Goal: Communication & Community: Answer question/provide support

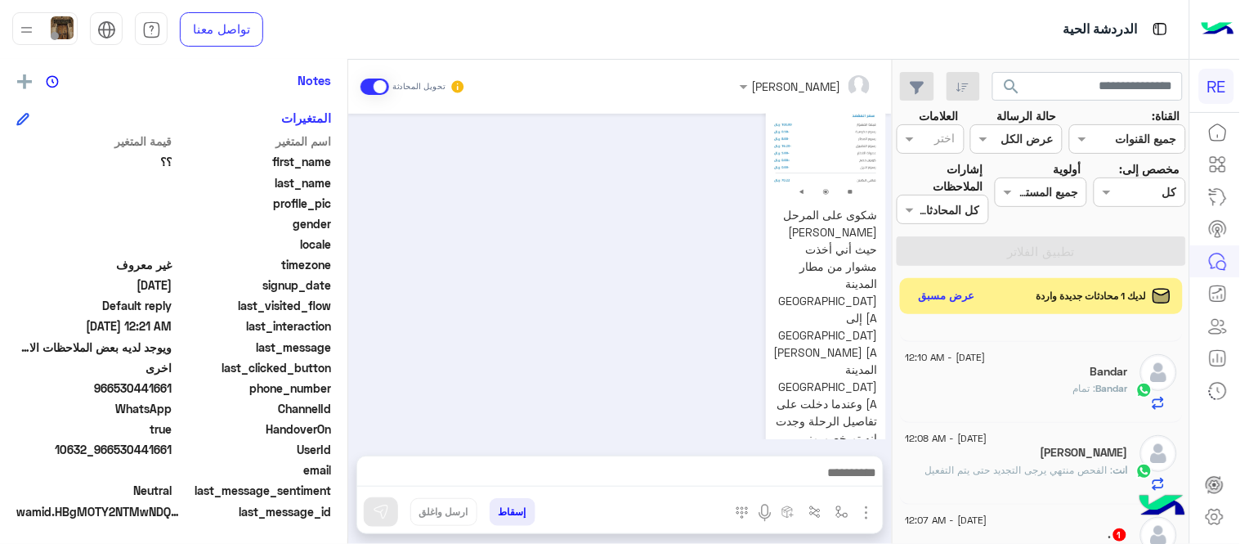
scroll to position [285, 0]
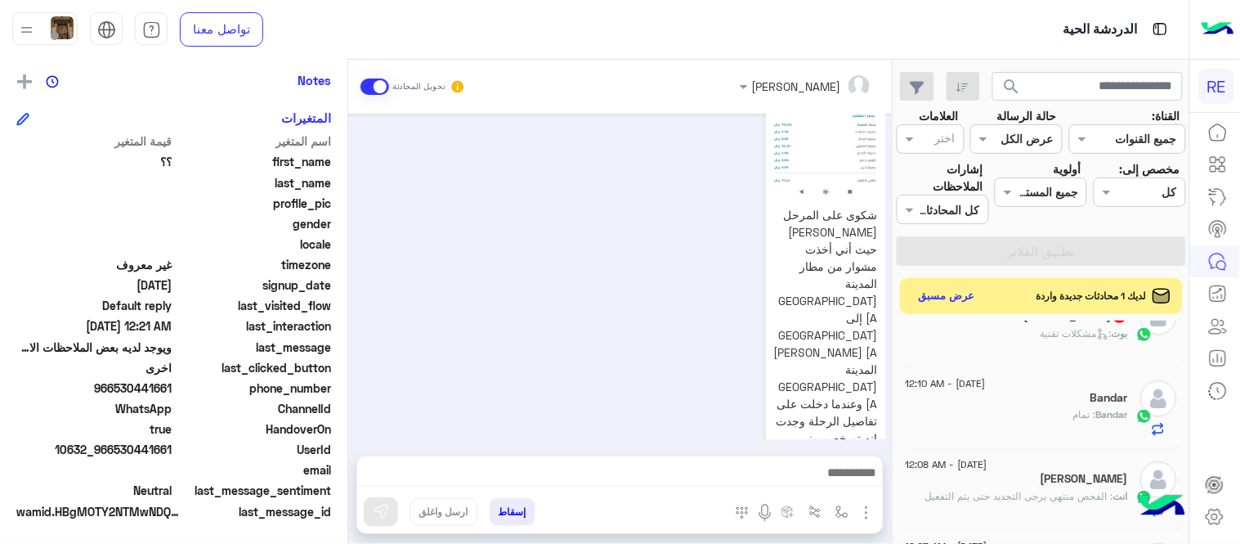
click at [996, 417] on div "Bandar : تمام" at bounding box center [1017, 421] width 222 height 29
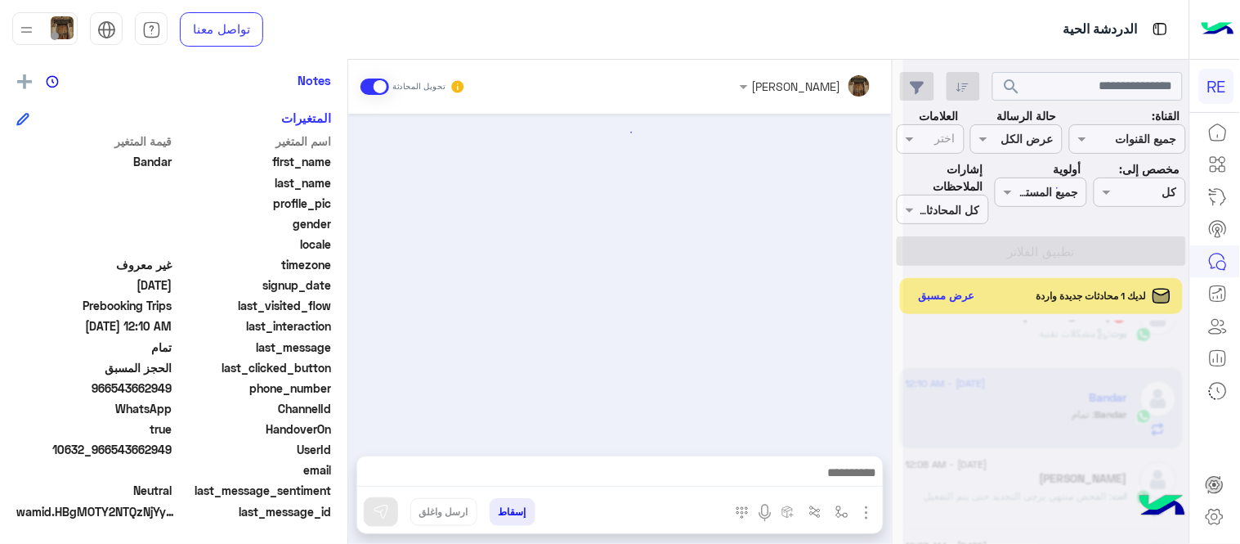
scroll to position [238, 0]
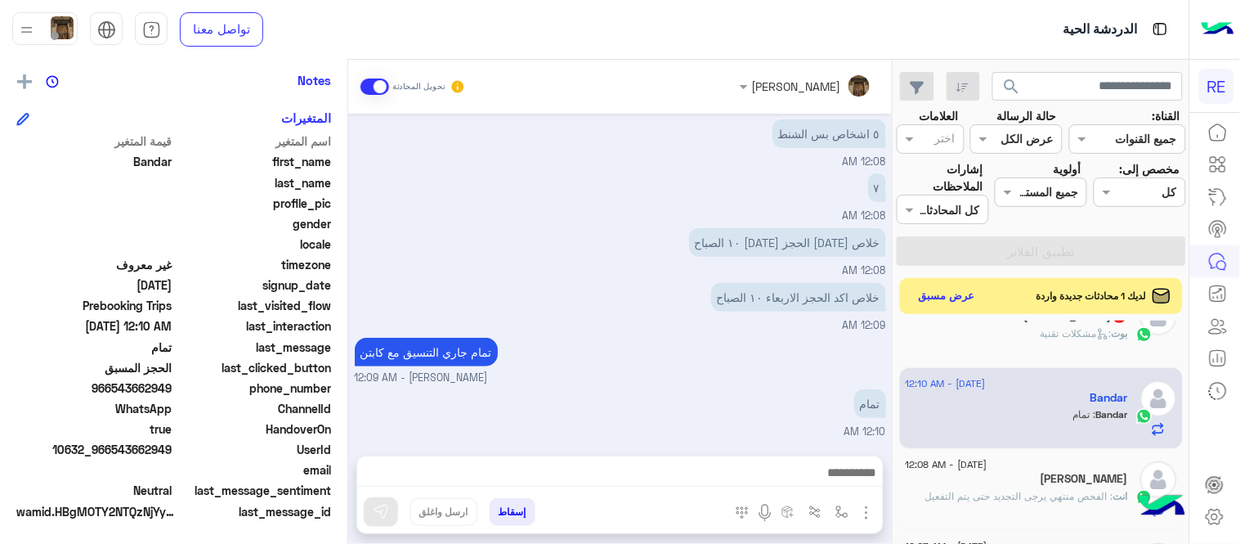
drag, startPoint x: 113, startPoint y: 386, endPoint x: 174, endPoint y: 390, distance: 61.5
click at [173, 390] on span "966543662949" at bounding box center [94, 387] width 156 height 17
copy span "543662949"
drag, startPoint x: 900, startPoint y: 370, endPoint x: 901, endPoint y: 344, distance: 26.2
click at [901, 344] on div "[DATE] - 12:59 AM R 5 R : ؟ [DATE] - 12:21 AM ؟؟ ؟؟ : ويوجد لديه بعض الملاحظات …" at bounding box center [1042, 436] width 296 height 230
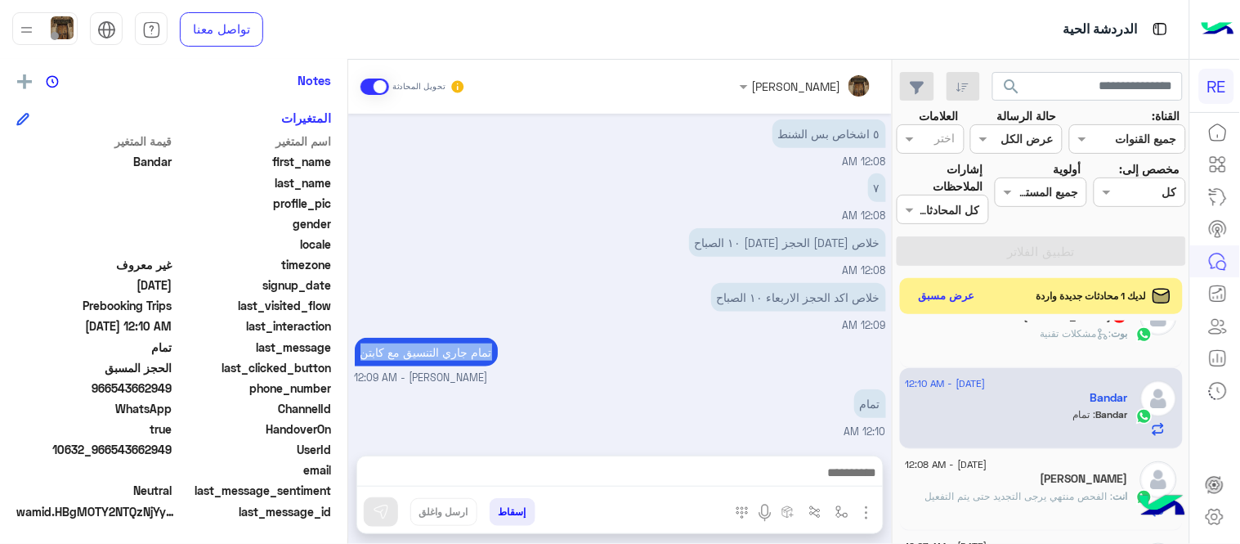
drag, startPoint x: 865, startPoint y: 347, endPoint x: 894, endPoint y: 371, distance: 37.2
click at [894, 371] on mat-drawer-container "search القناة: القناه جميع القنوات حالة الرسالة القناه عرض الكل العلامات اختر م…" at bounding box center [595, 305] width 1190 height 491
click at [885, 364] on div "تمام جاري التنسيق مع كابتن [PERSON_NAME] - 12:09 AM" at bounding box center [620, 360] width 531 height 52
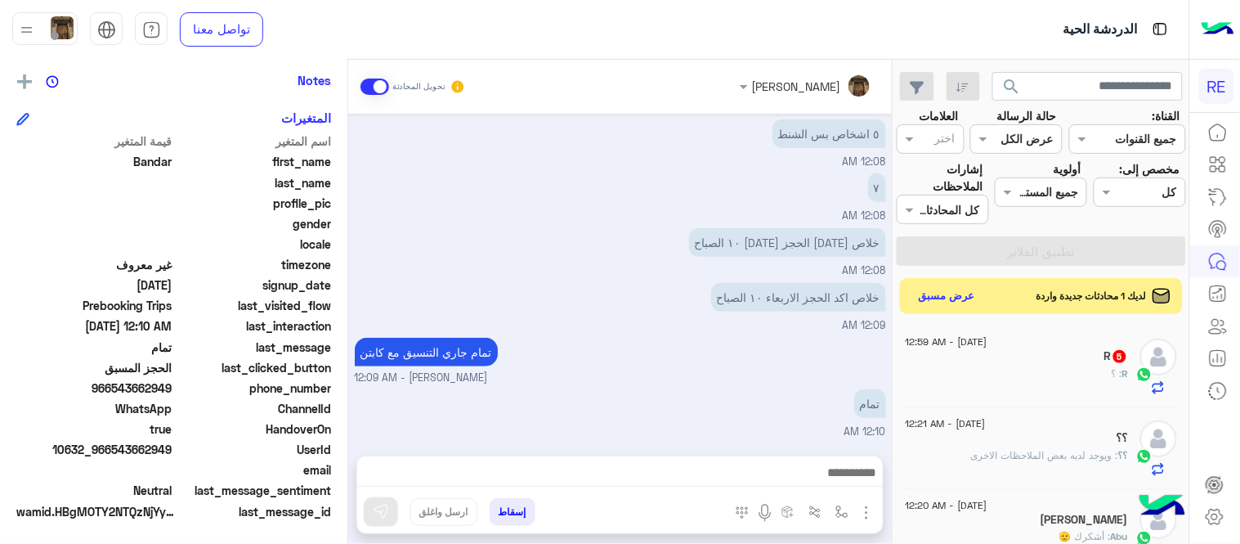
click at [989, 380] on div "R : ؟" at bounding box center [1017, 380] width 222 height 29
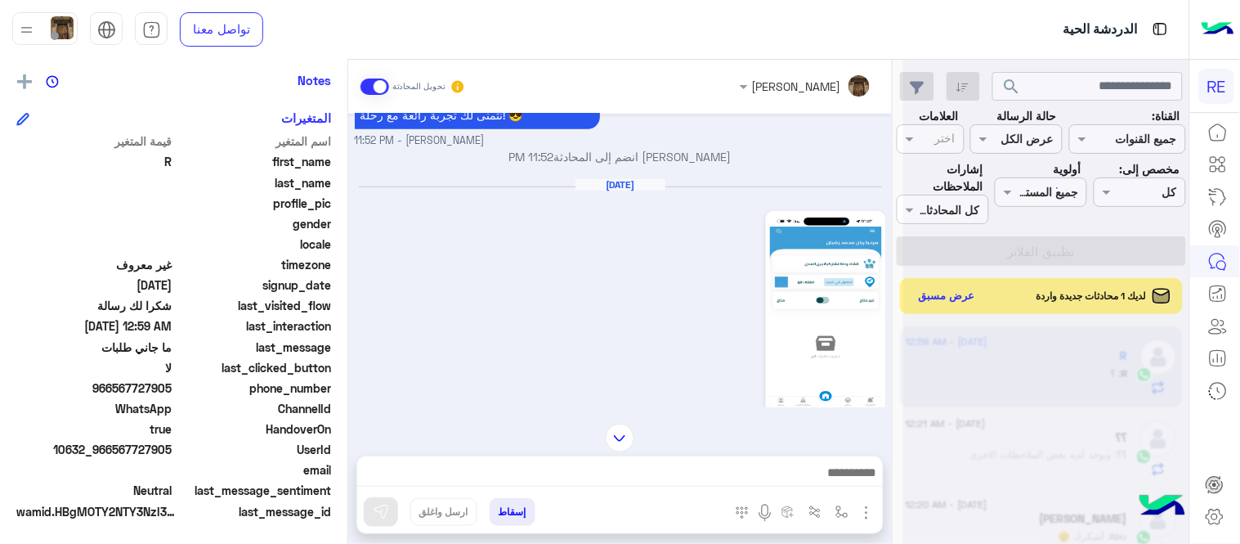
scroll to position [4220, 0]
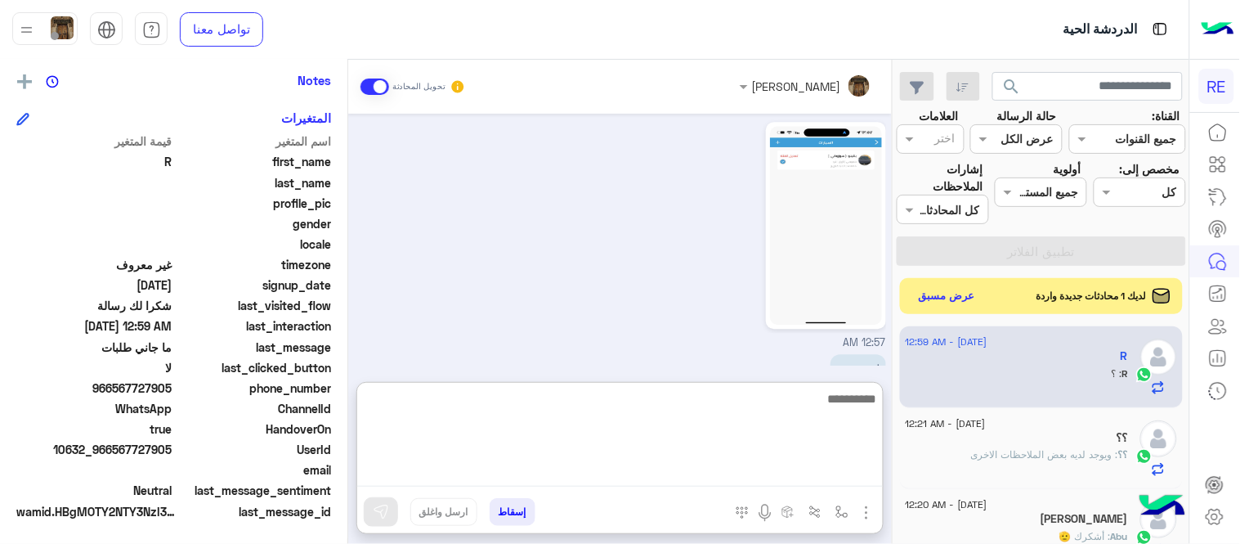
click at [548, 470] on textarea at bounding box center [620, 437] width 526 height 98
type textarea "**********"
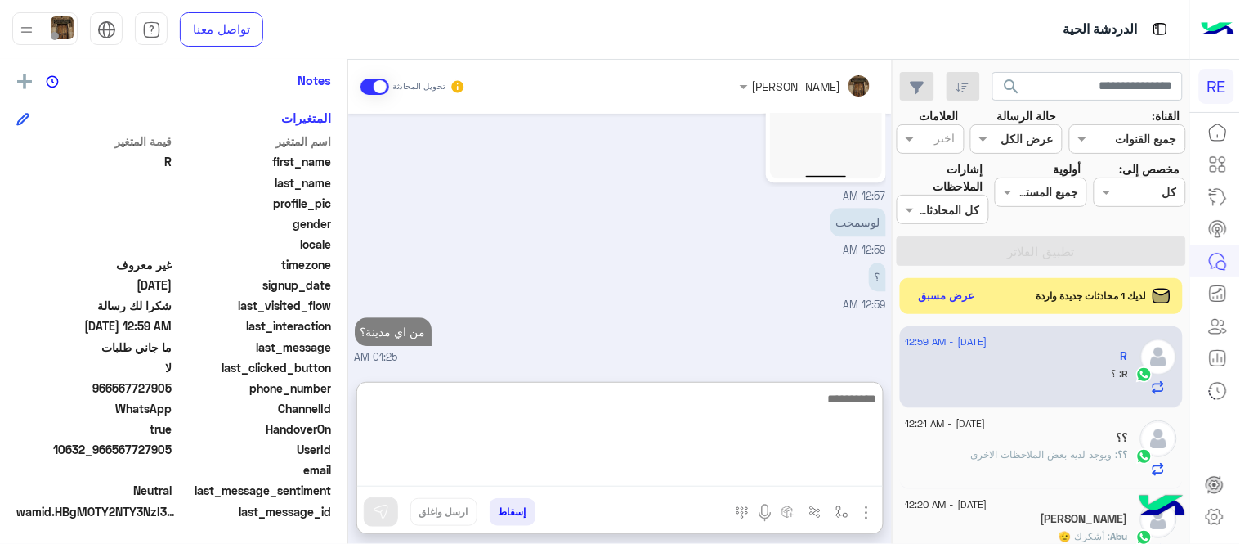
scroll to position [4346, 0]
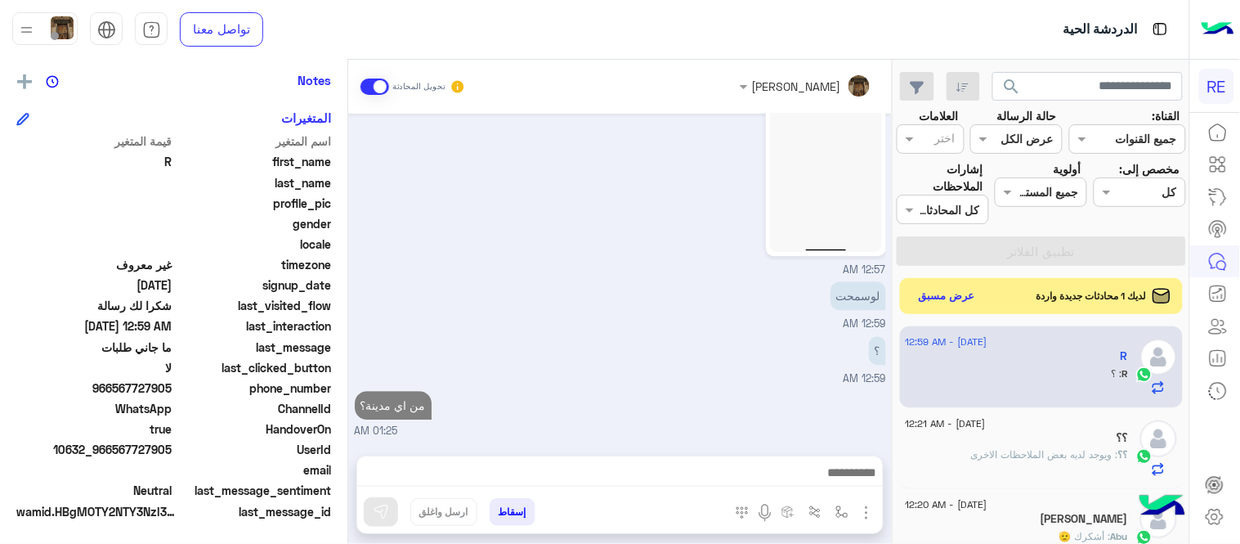
click at [1079, 469] on div "؟؟ : ويوجد لديه بعض الملاحظات الاخرى" at bounding box center [1017, 461] width 222 height 29
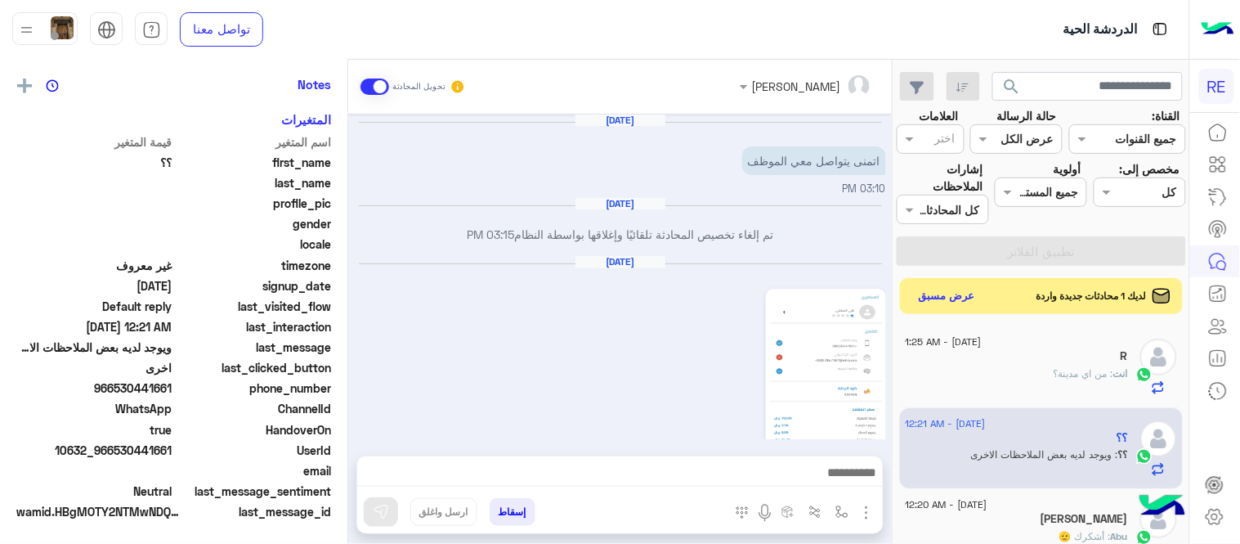
scroll to position [1808, 0]
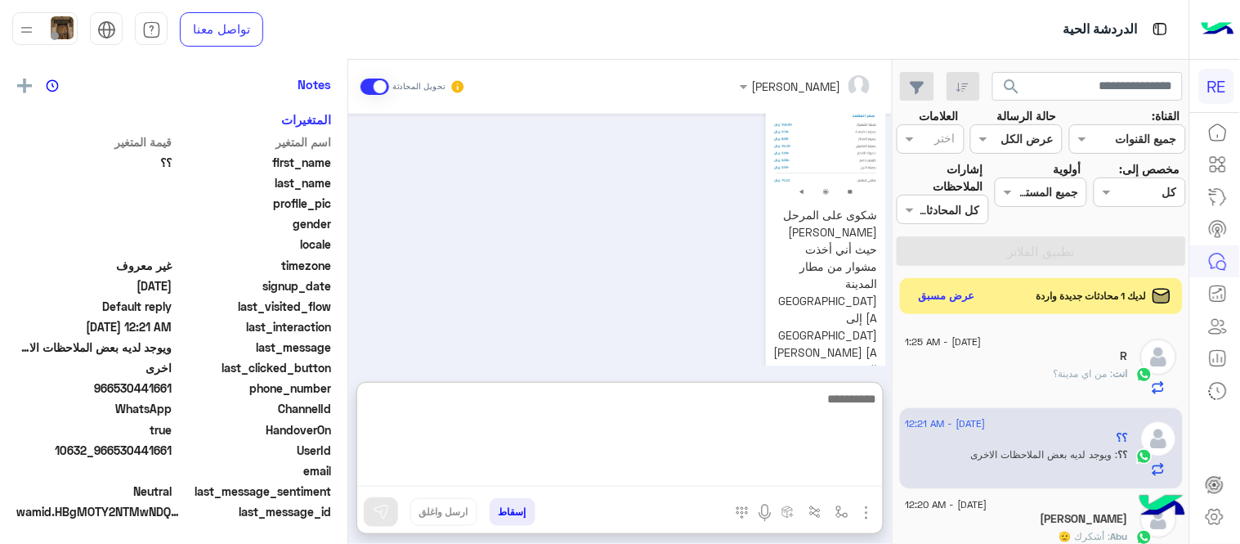
click at [769, 461] on textarea at bounding box center [620, 437] width 526 height 98
type textarea "**********"
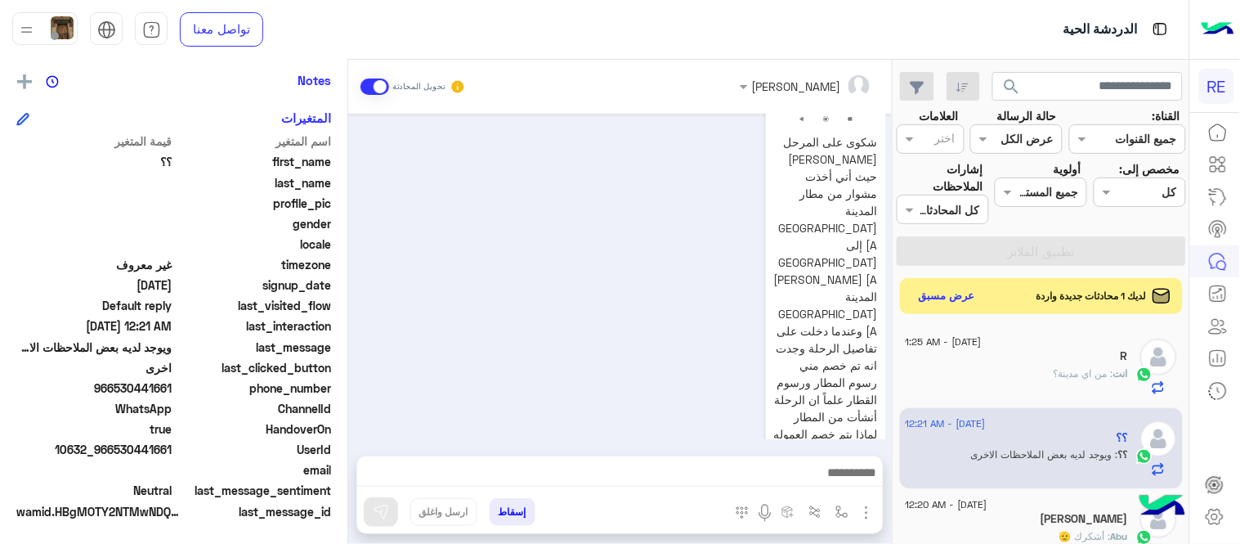
click at [852, 352] on div "[DATE] اتمنى يتواصل معي الموظف 03:10 PM [DATE] تم إلغاء تخصيص المحادثة تلقائيًا…" at bounding box center [620, 276] width 544 height 325
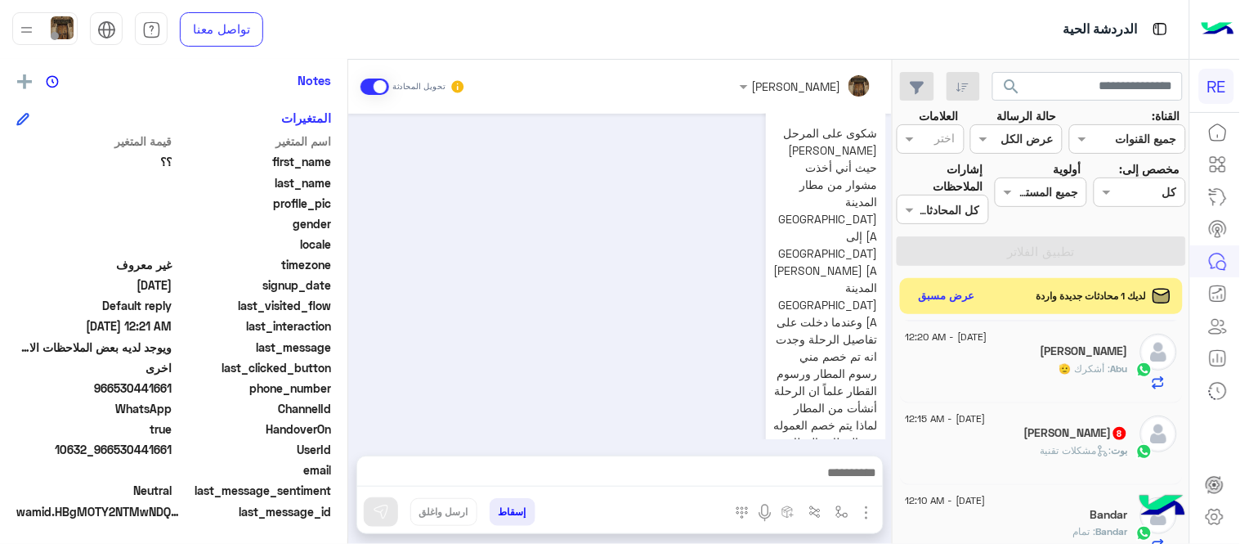
scroll to position [188, 0]
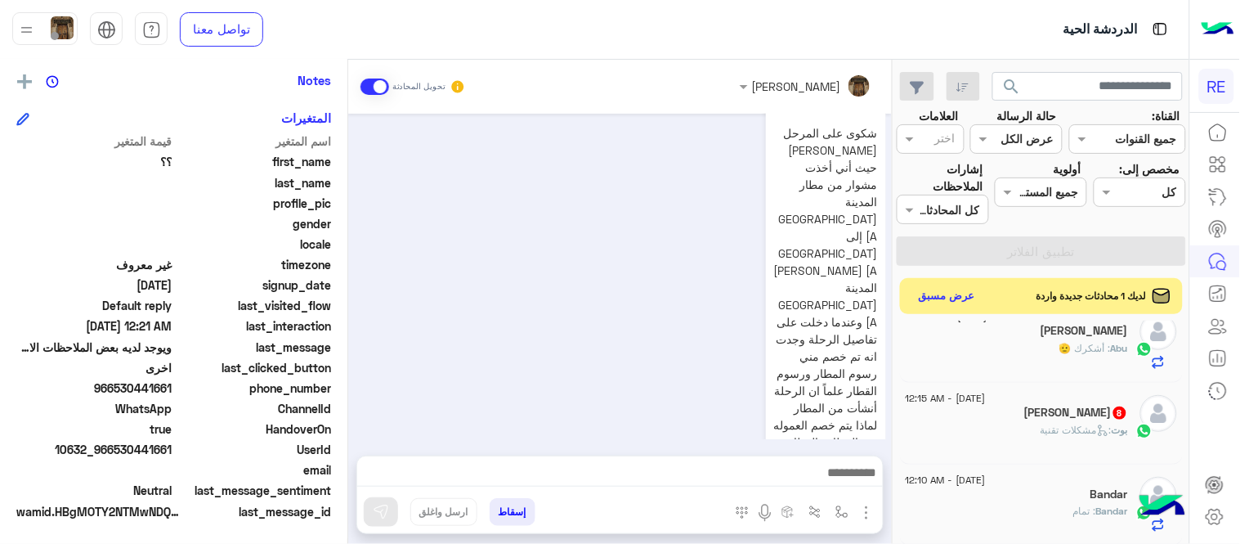
click at [1015, 368] on div "Abu : أشكرك 🫡" at bounding box center [1017, 355] width 222 height 29
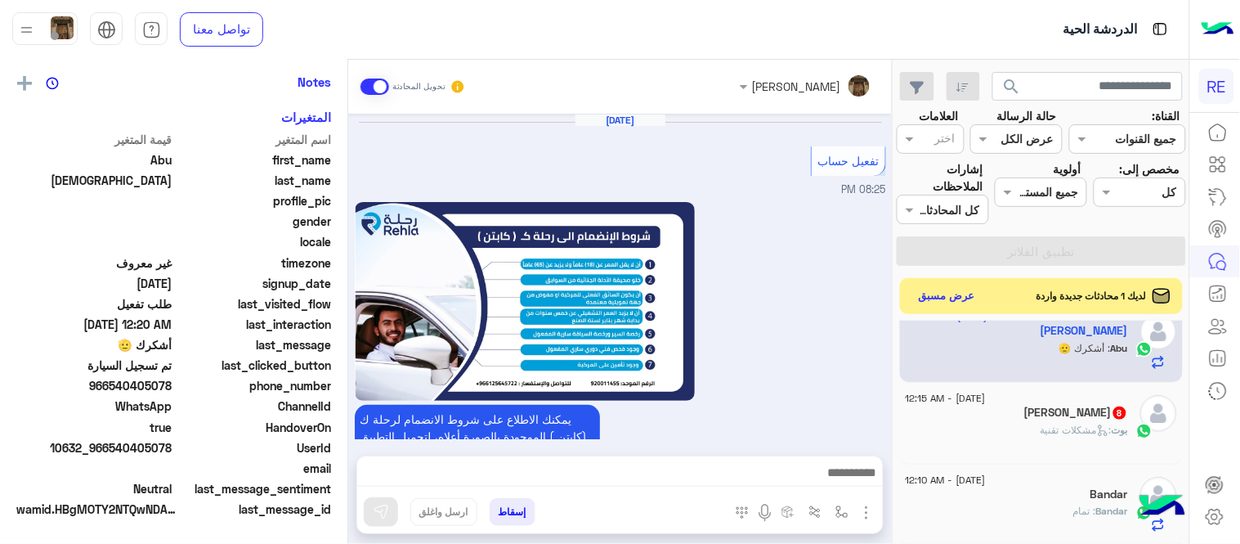
scroll to position [955, 0]
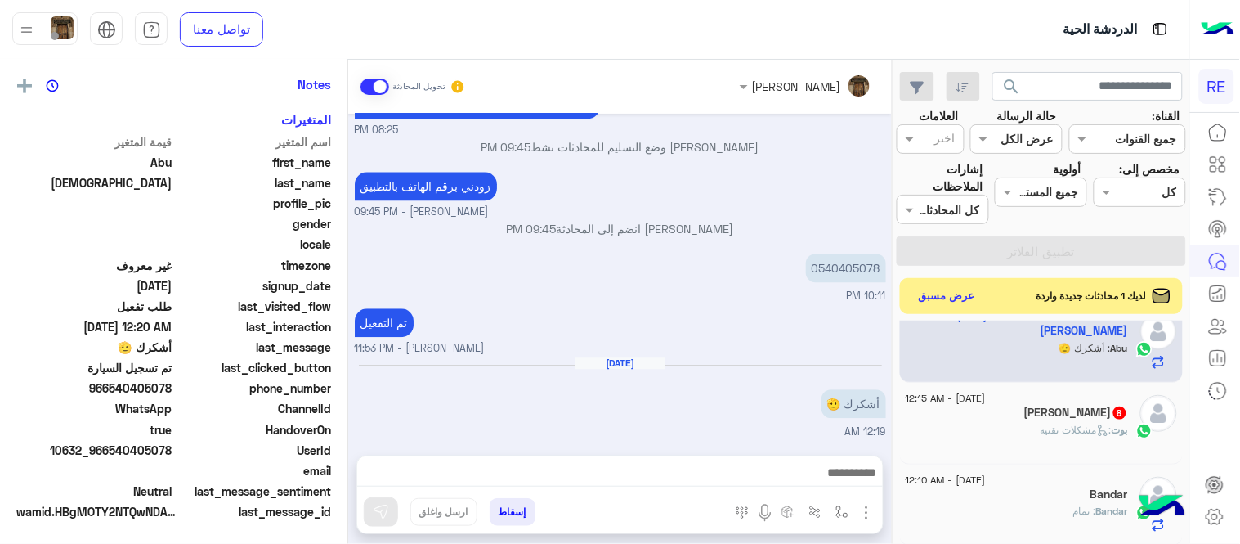
click at [989, 428] on div "بوت : مشكلات تقنية" at bounding box center [1017, 437] width 222 height 29
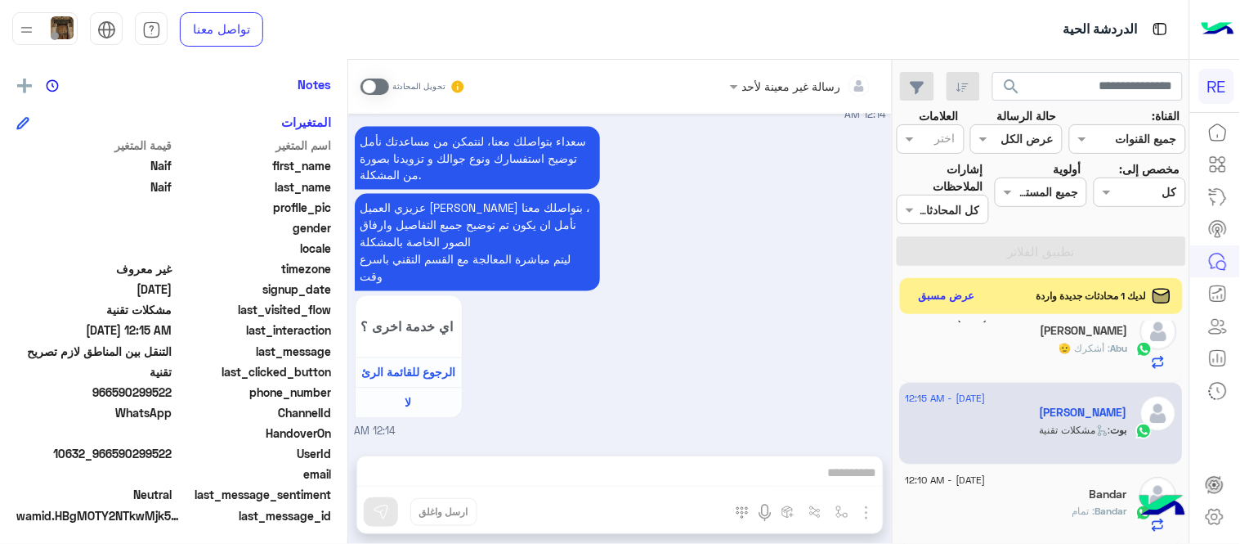
scroll to position [335, 0]
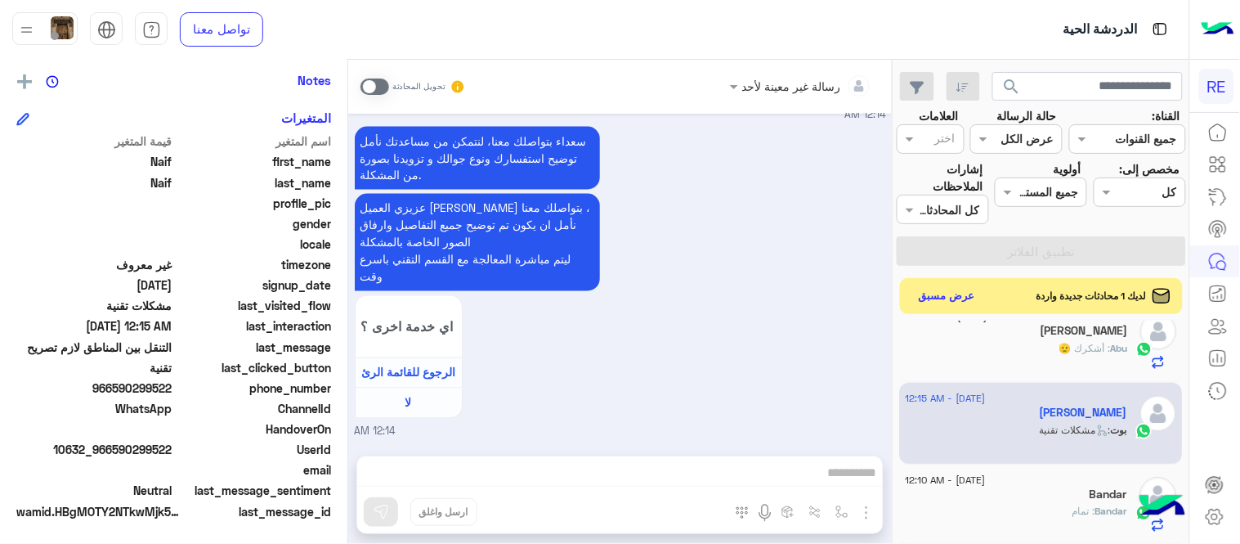
click at [366, 93] on span at bounding box center [375, 86] width 29 height 16
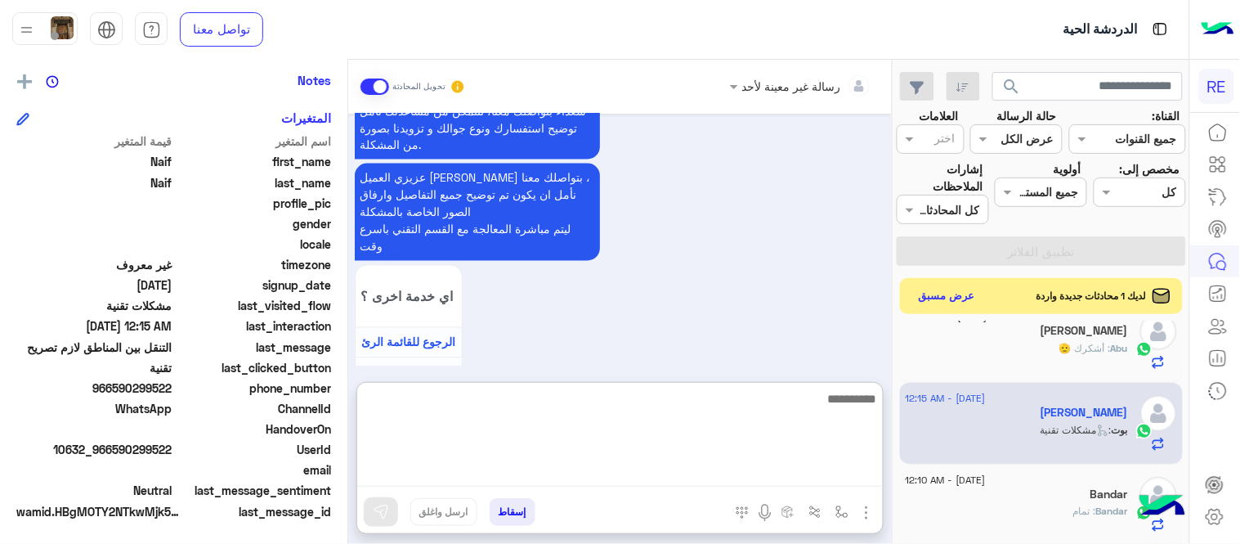
click at [489, 473] on textarea at bounding box center [620, 437] width 526 height 98
type textarea "**********"
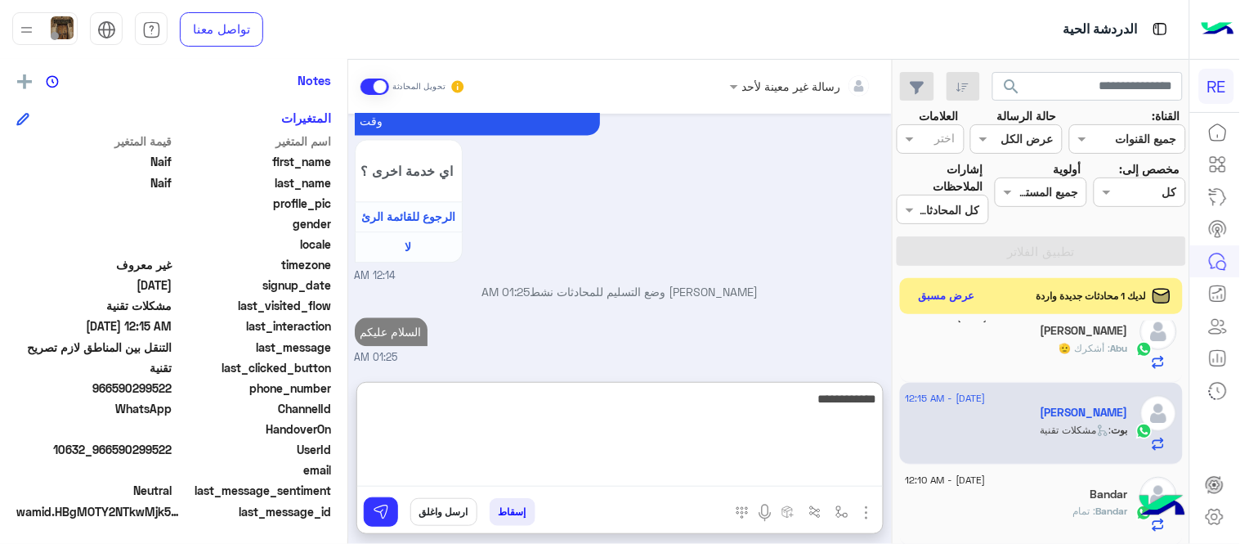
scroll to position [919, 0]
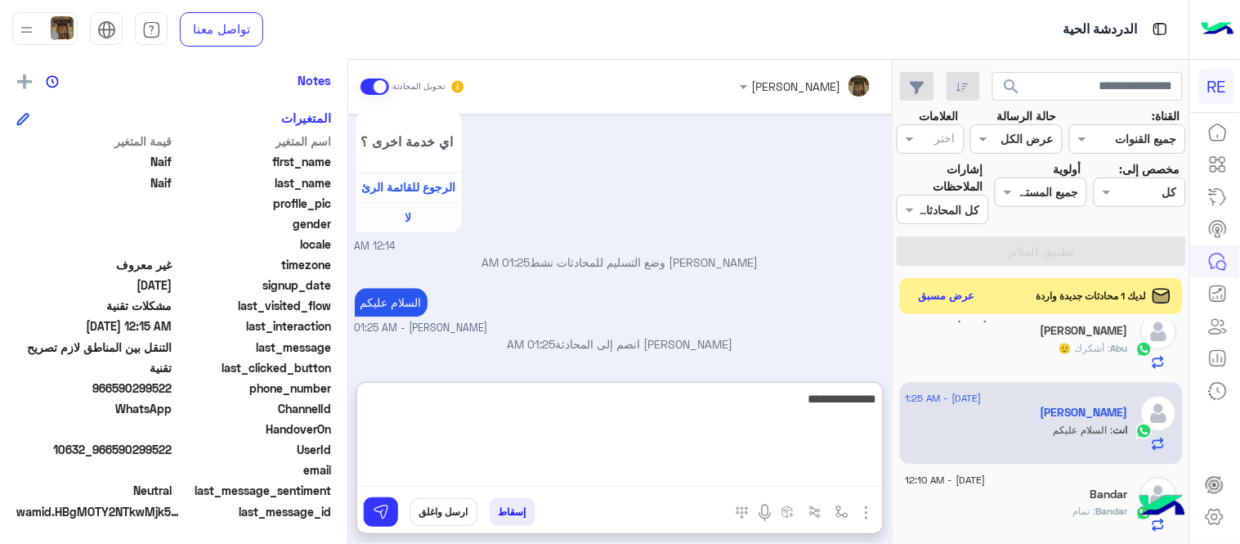
type textarea "**********"
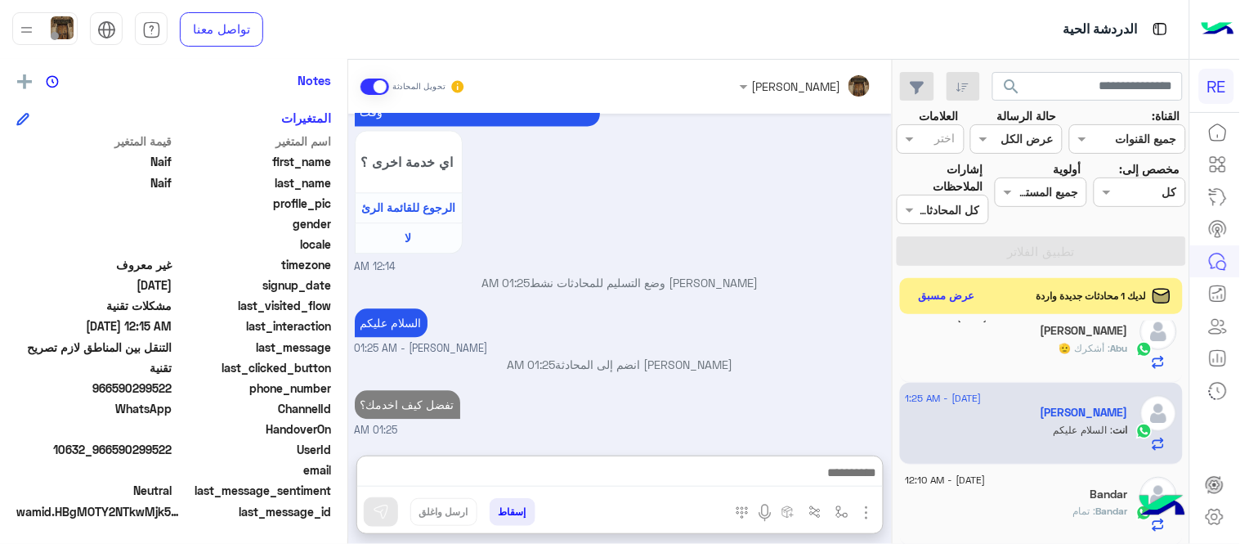
click at [725, 342] on div "[DATE] عربي 12:14 AM هل أنت ؟ كابتن 👨🏻‍✈️ عميل 🧳 رحال (مرشد مرخص) 🏖️ 12:14 AM ك…" at bounding box center [620, 276] width 544 height 325
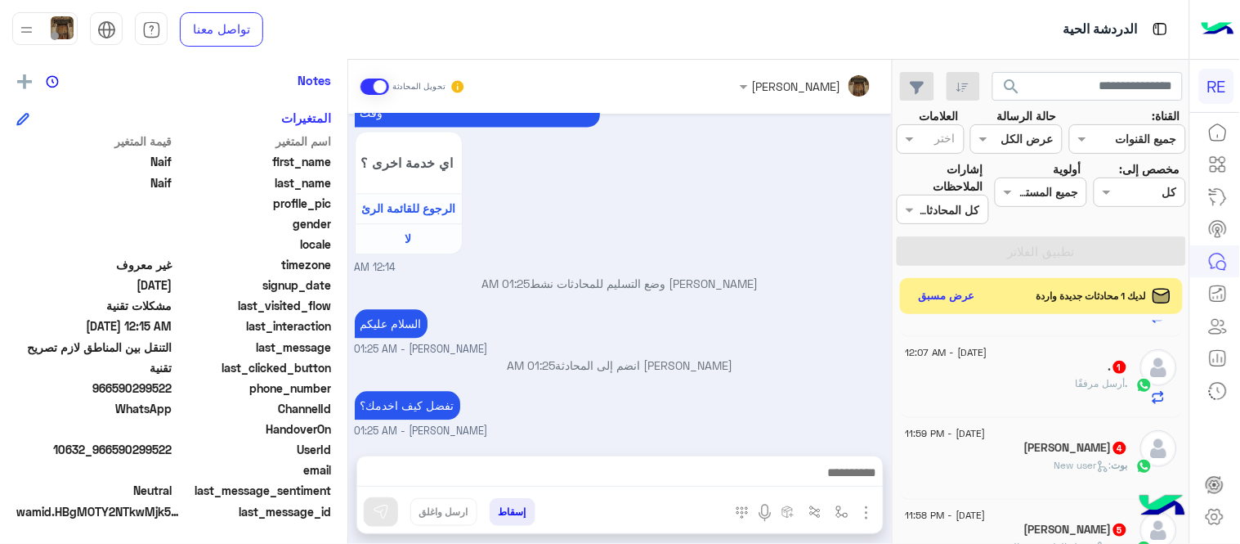
click at [979, 390] on div ". أرسل مرفقًا" at bounding box center [1017, 390] width 222 height 29
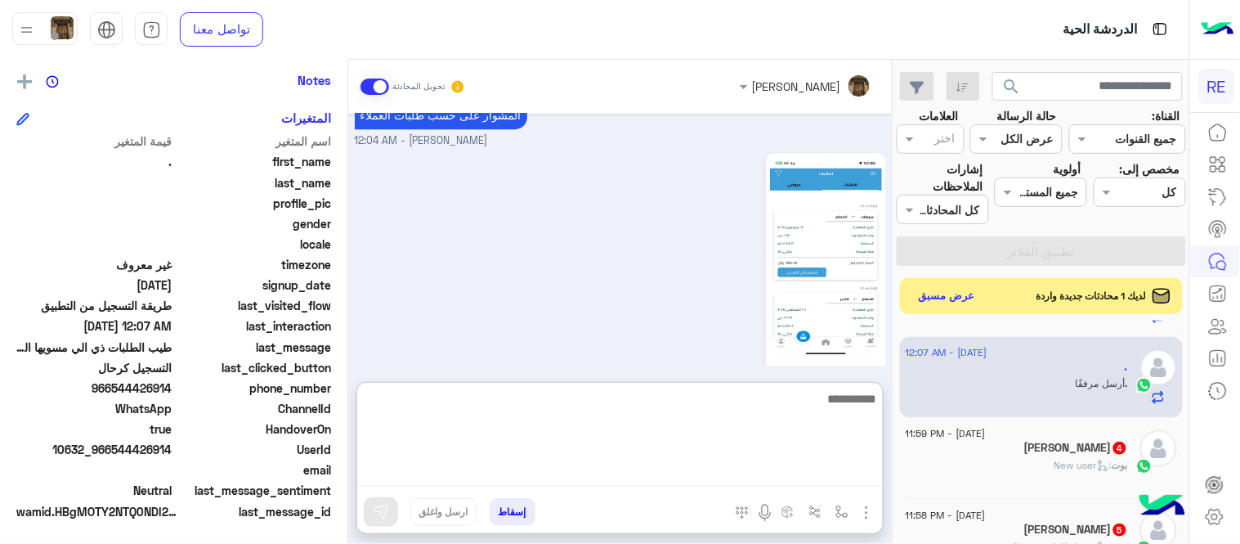
click at [684, 473] on textarea at bounding box center [620, 437] width 526 height 98
type textarea "******"
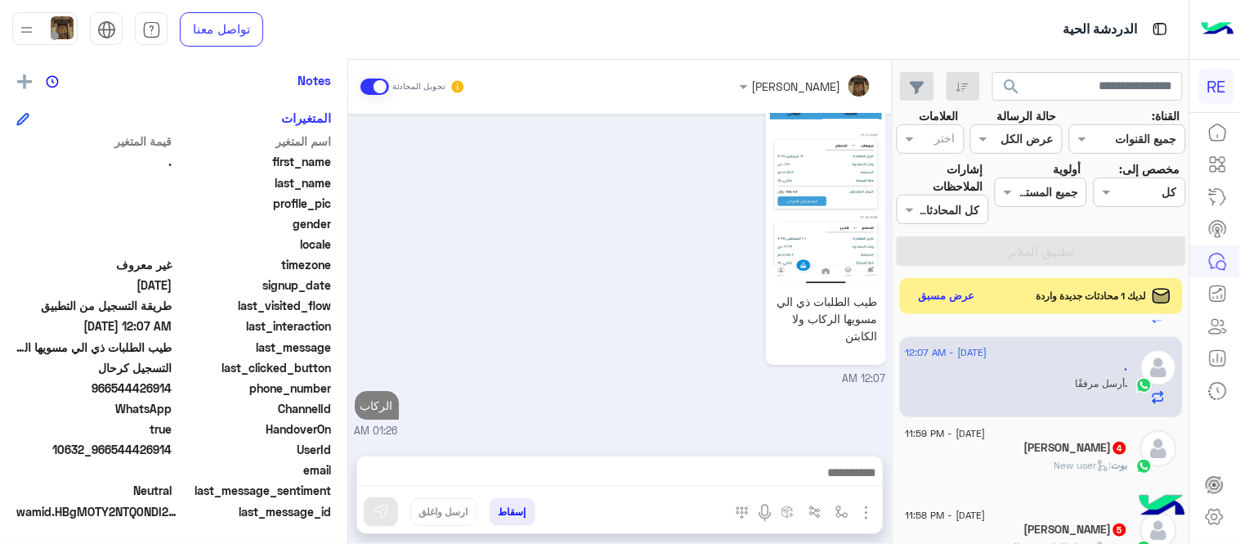
click at [1065, 463] on span ": New user" at bounding box center [1083, 465] width 57 height 12
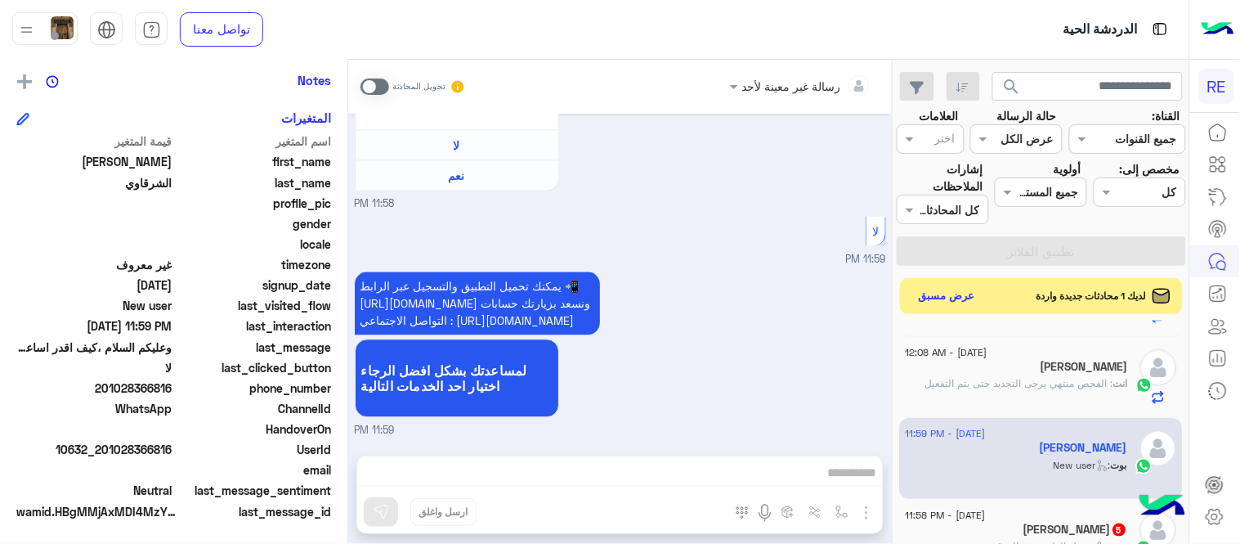
click at [370, 87] on span at bounding box center [375, 86] width 29 height 16
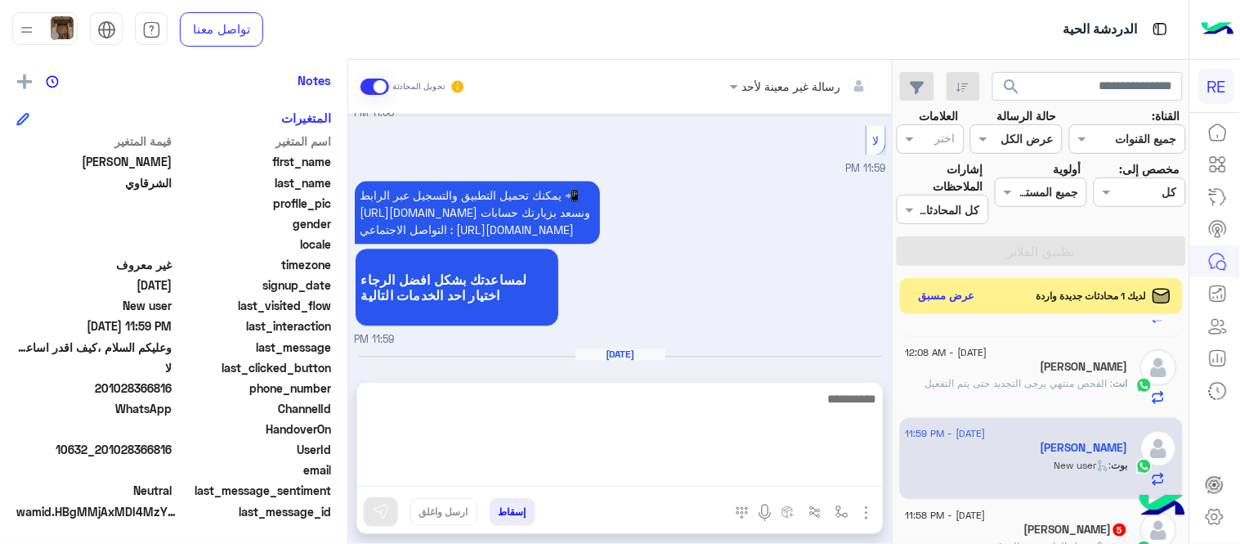
click at [532, 480] on textarea at bounding box center [620, 437] width 526 height 98
type textarea "**********"
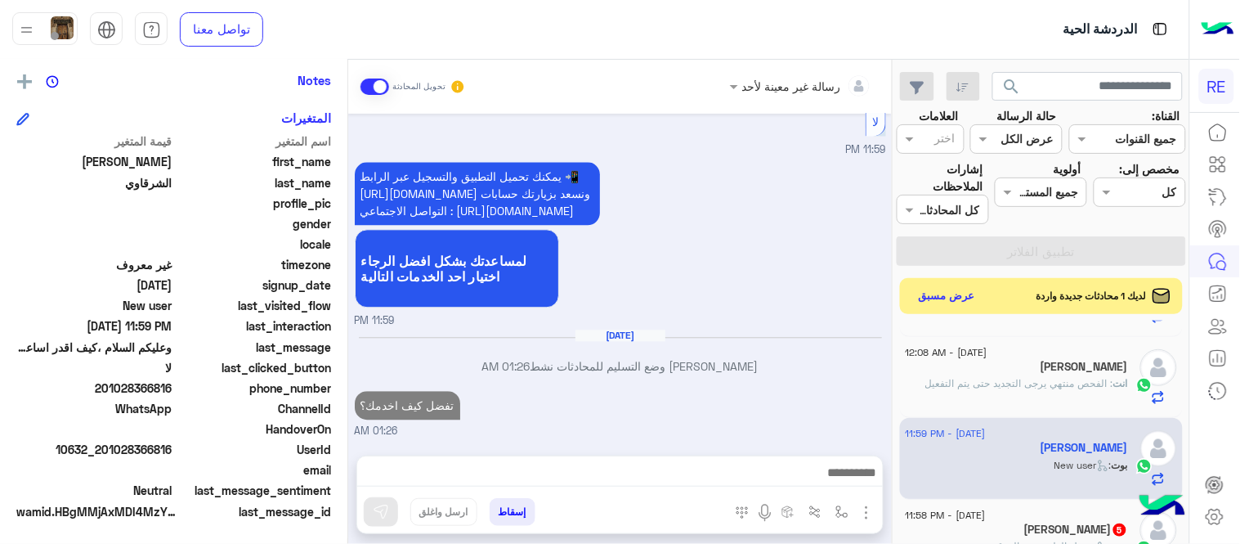
click at [1001, 505] on div "[DATE] - 11:58 PM [PERSON_NAME] 5 بوت : توصيل الطرود من الموقع" at bounding box center [1042, 541] width 284 height 82
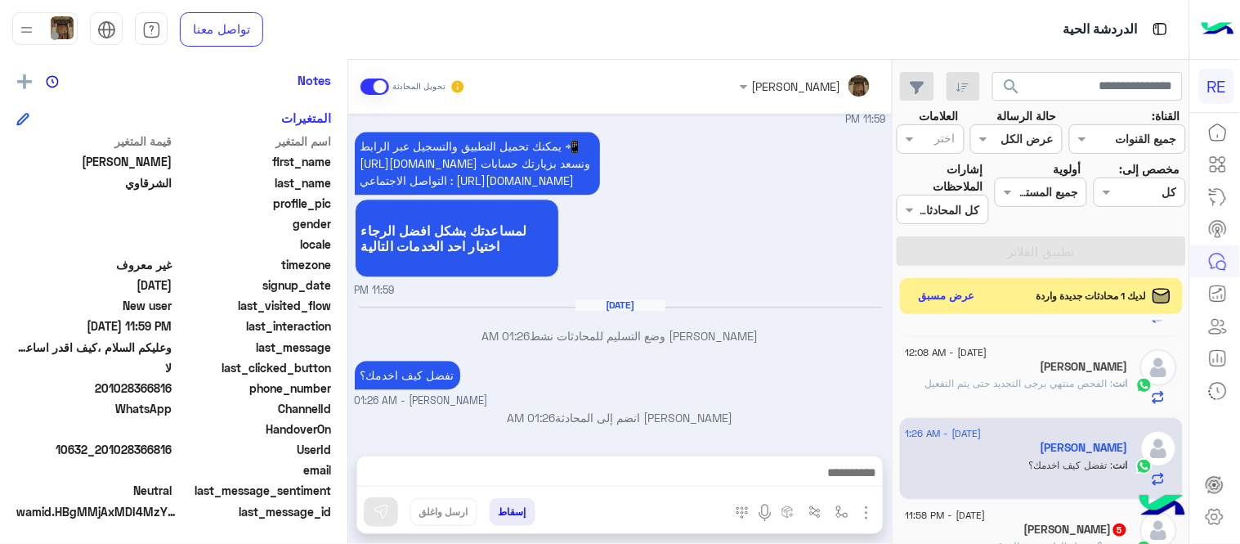
click at [986, 509] on span "[DATE] - 11:58 PM" at bounding box center [946, 515] width 80 height 15
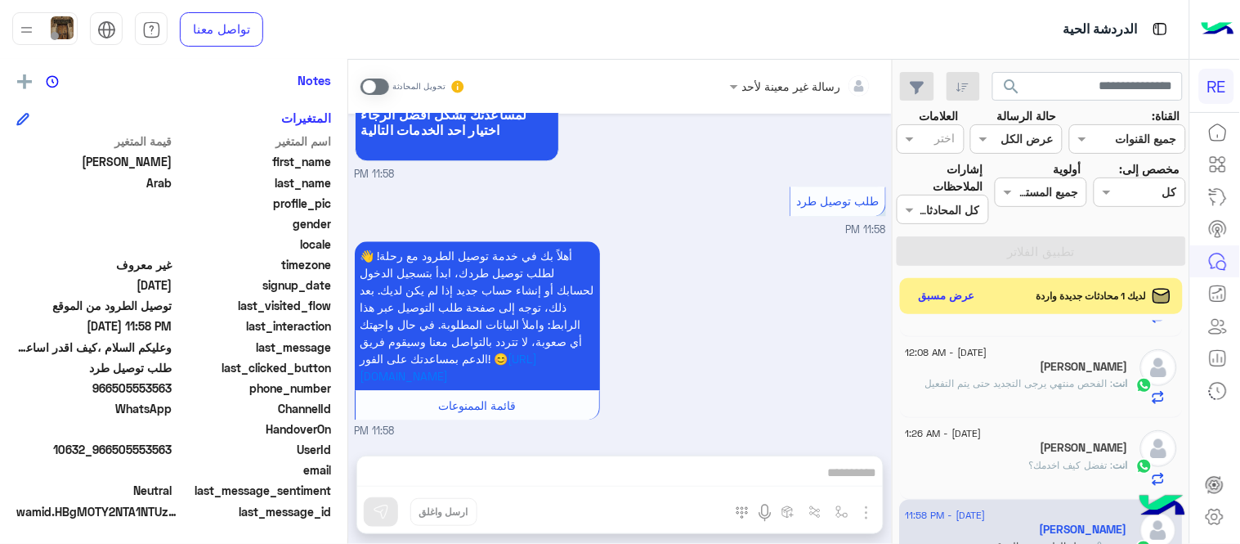
click at [365, 87] on span at bounding box center [375, 86] width 29 height 16
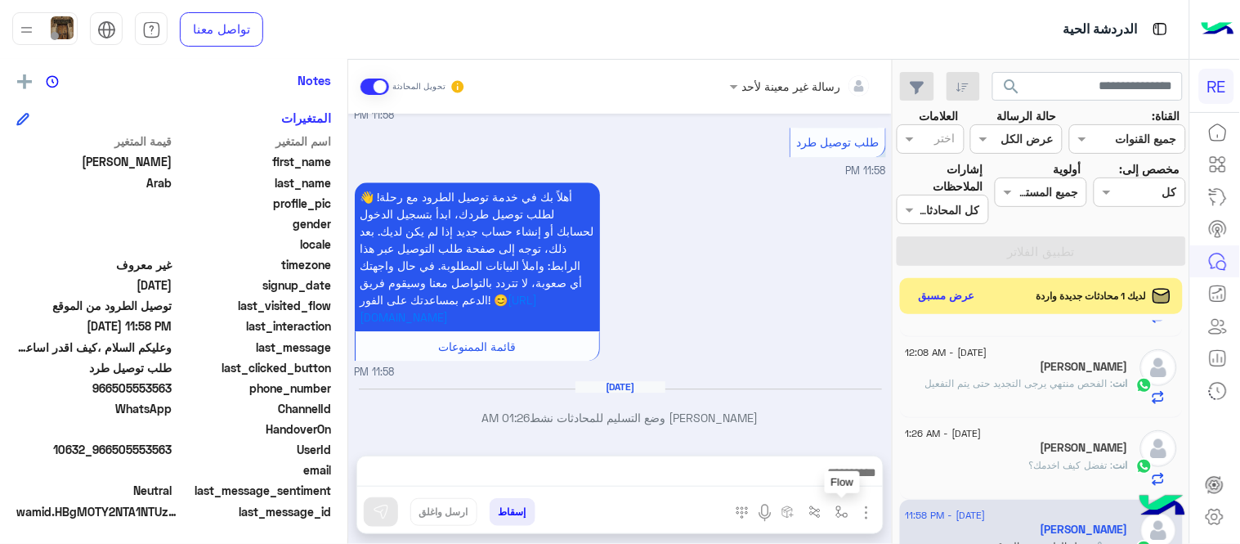
click at [838, 516] on img "button" at bounding box center [842, 511] width 13 height 13
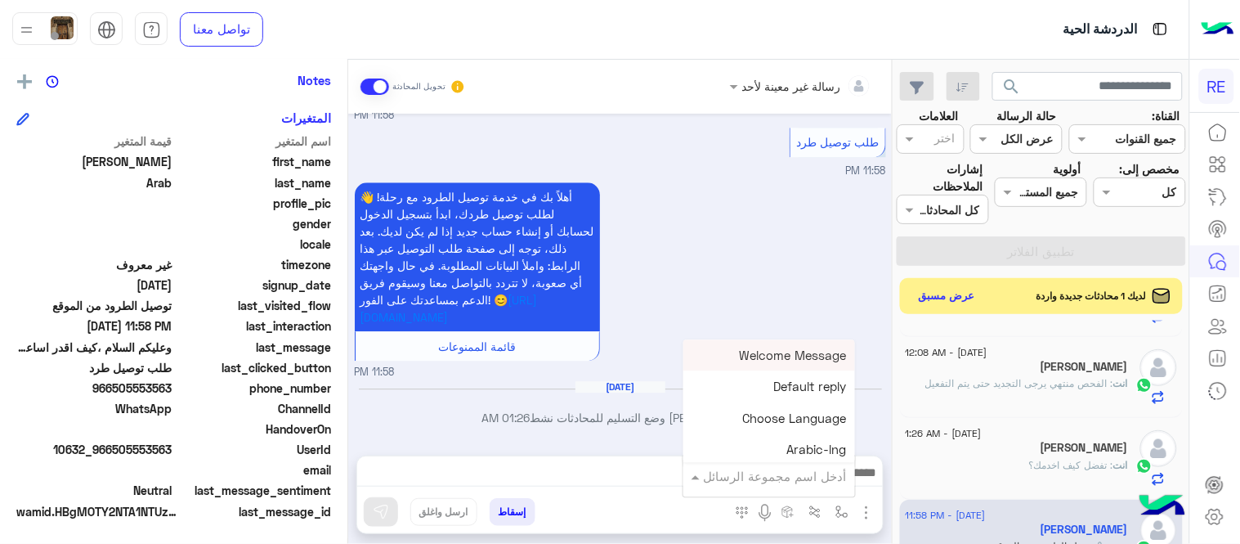
click at [786, 467] on input "text" at bounding box center [792, 476] width 110 height 19
type input "**"
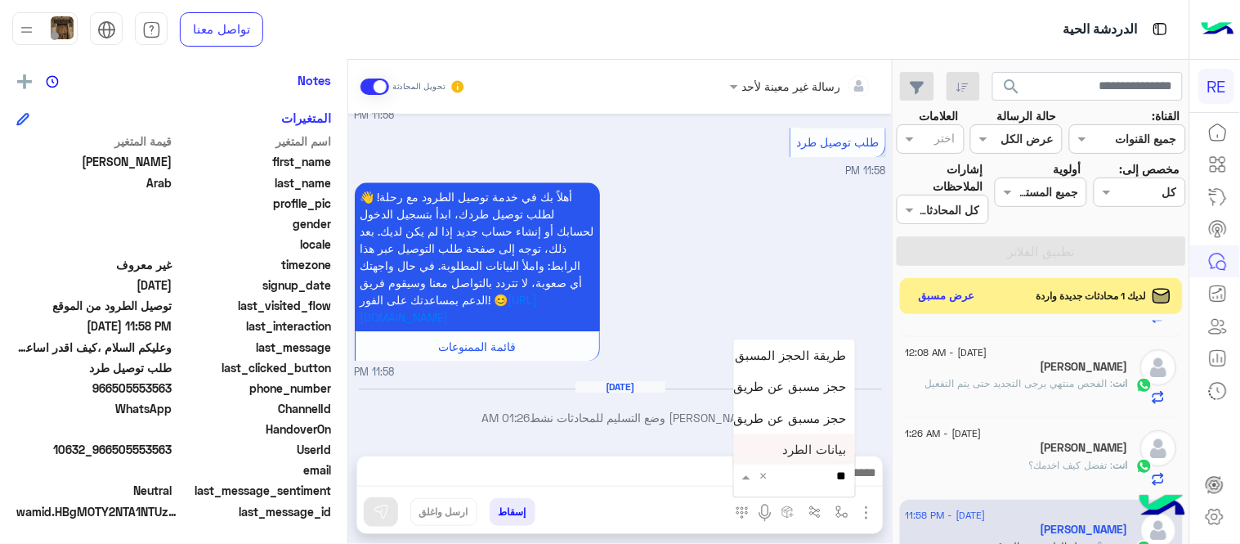
click at [771, 436] on div "بيانات الطرد" at bounding box center [794, 450] width 121 height 32
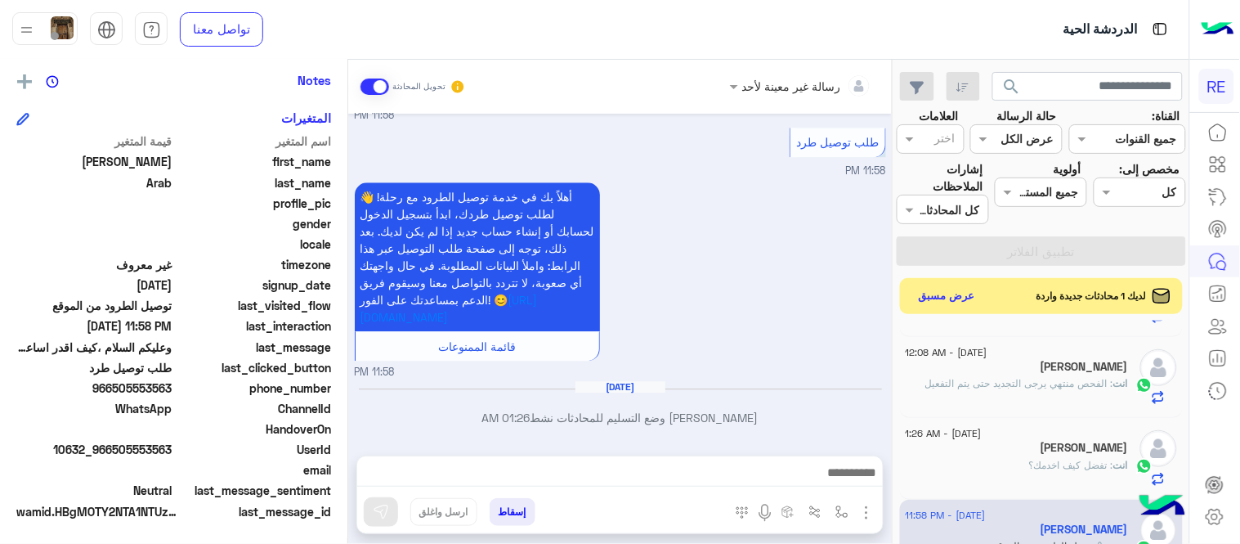
type textarea "**********"
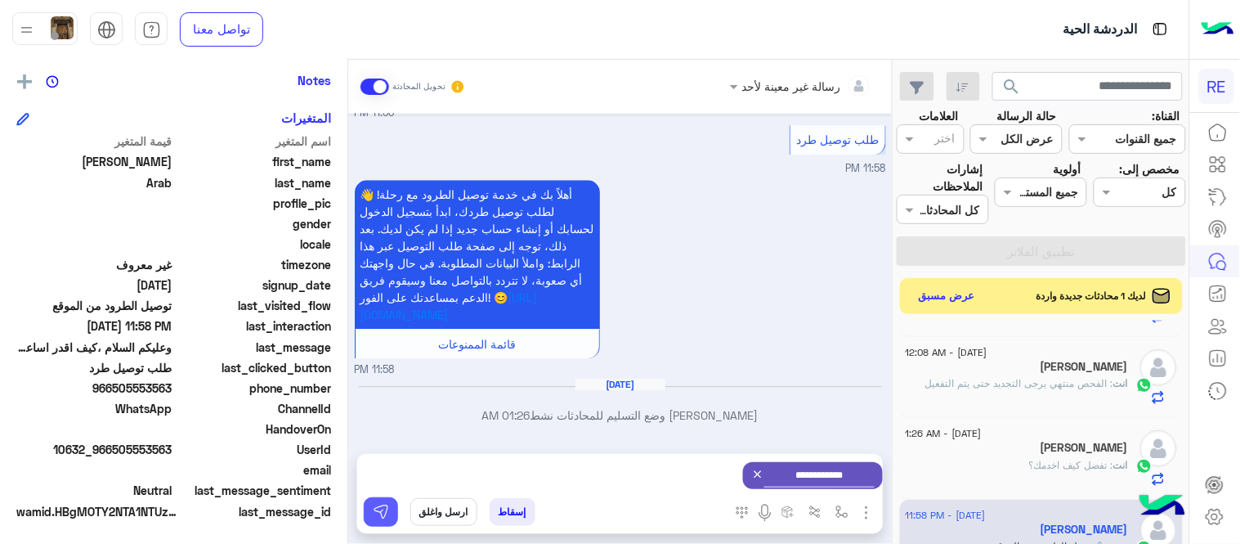
click at [381, 509] on img at bounding box center [381, 512] width 16 height 16
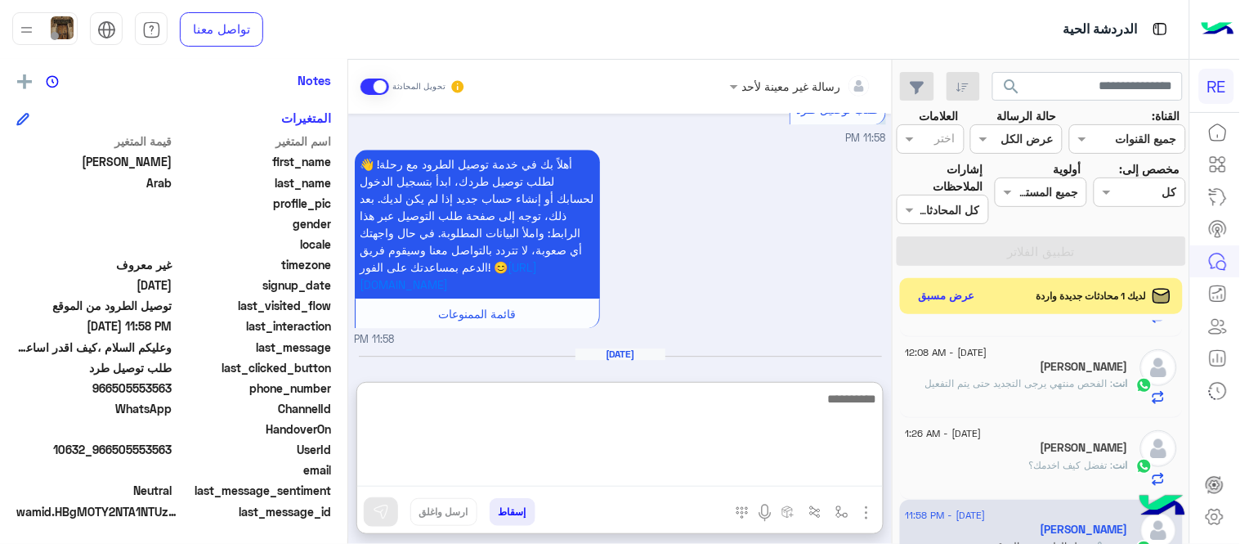
click at [554, 477] on textarea at bounding box center [620, 437] width 526 height 98
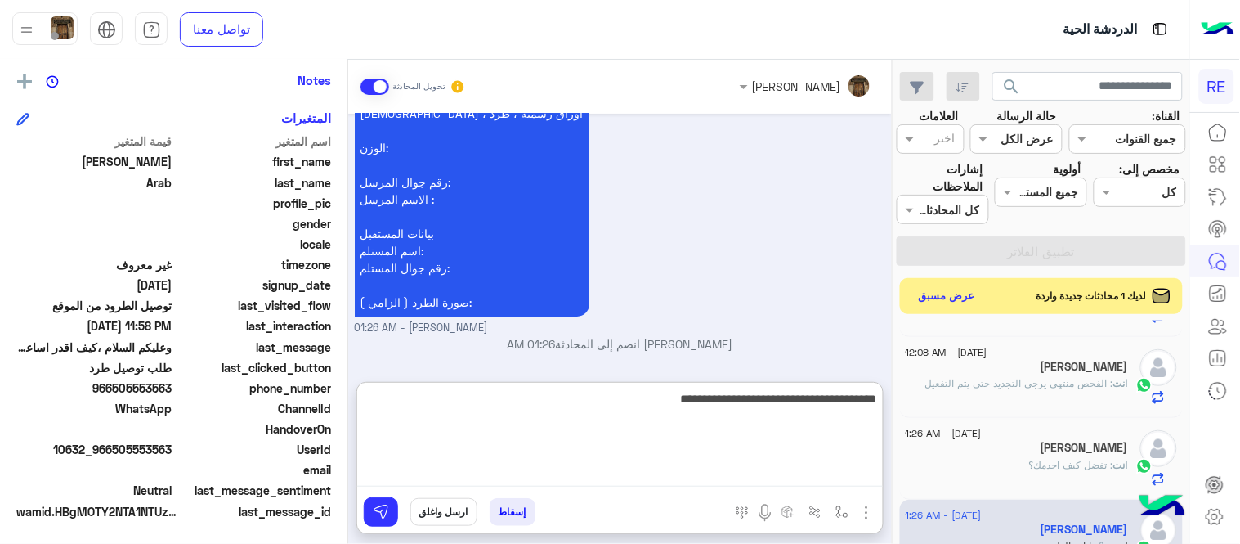
type textarea "**********"
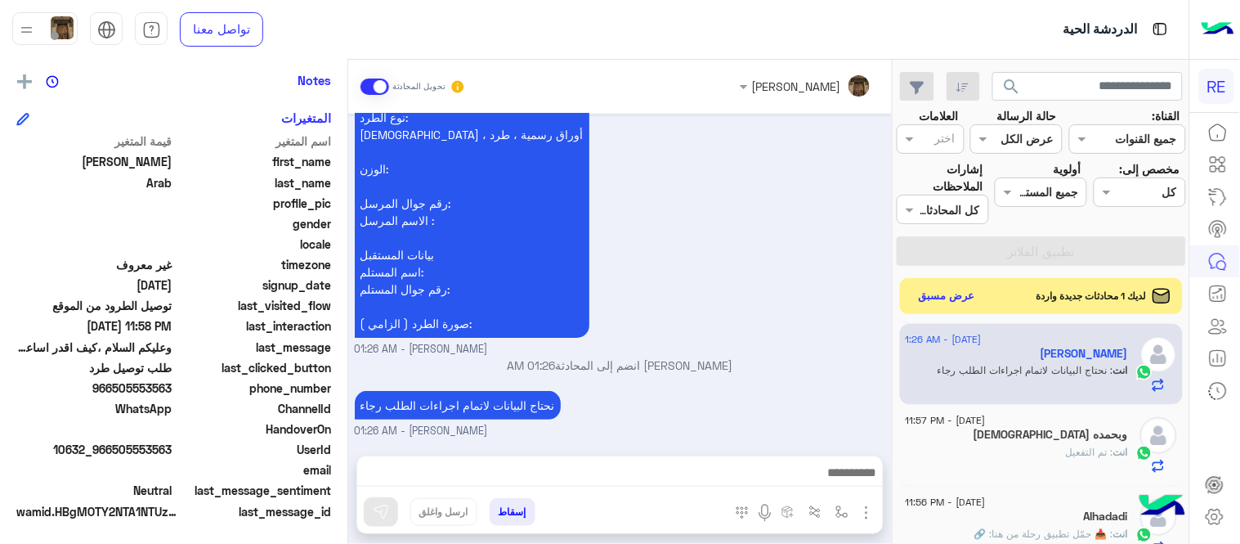
scroll to position [1573, 0]
click at [1006, 451] on div "انت : تم التفعيل" at bounding box center [1017, 459] width 222 height 29
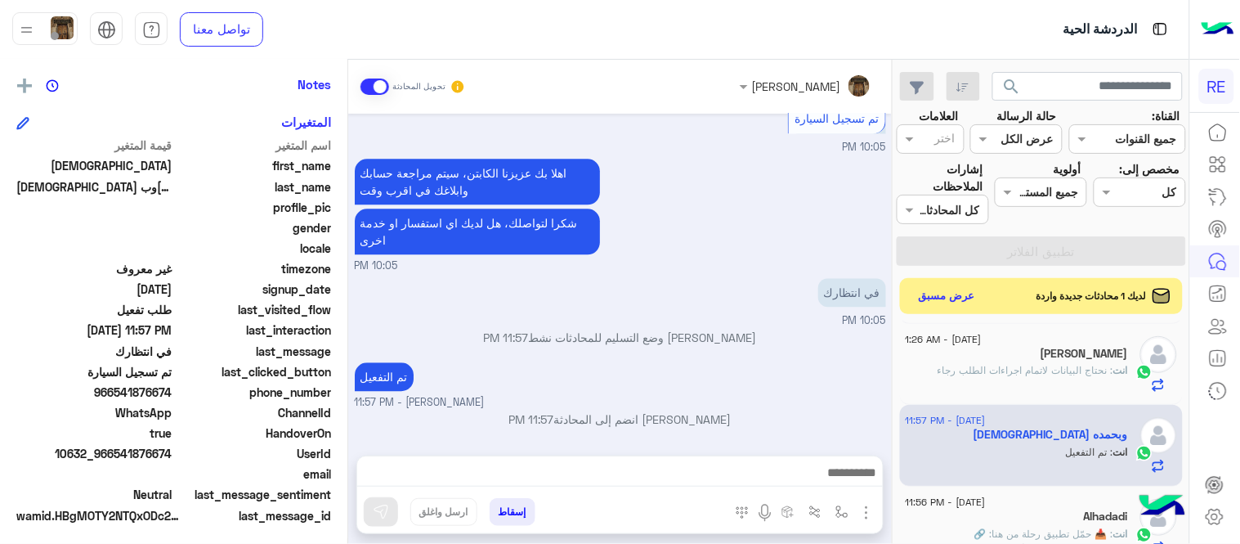
scroll to position [335, 0]
